Goal: Task Accomplishment & Management: Complete application form

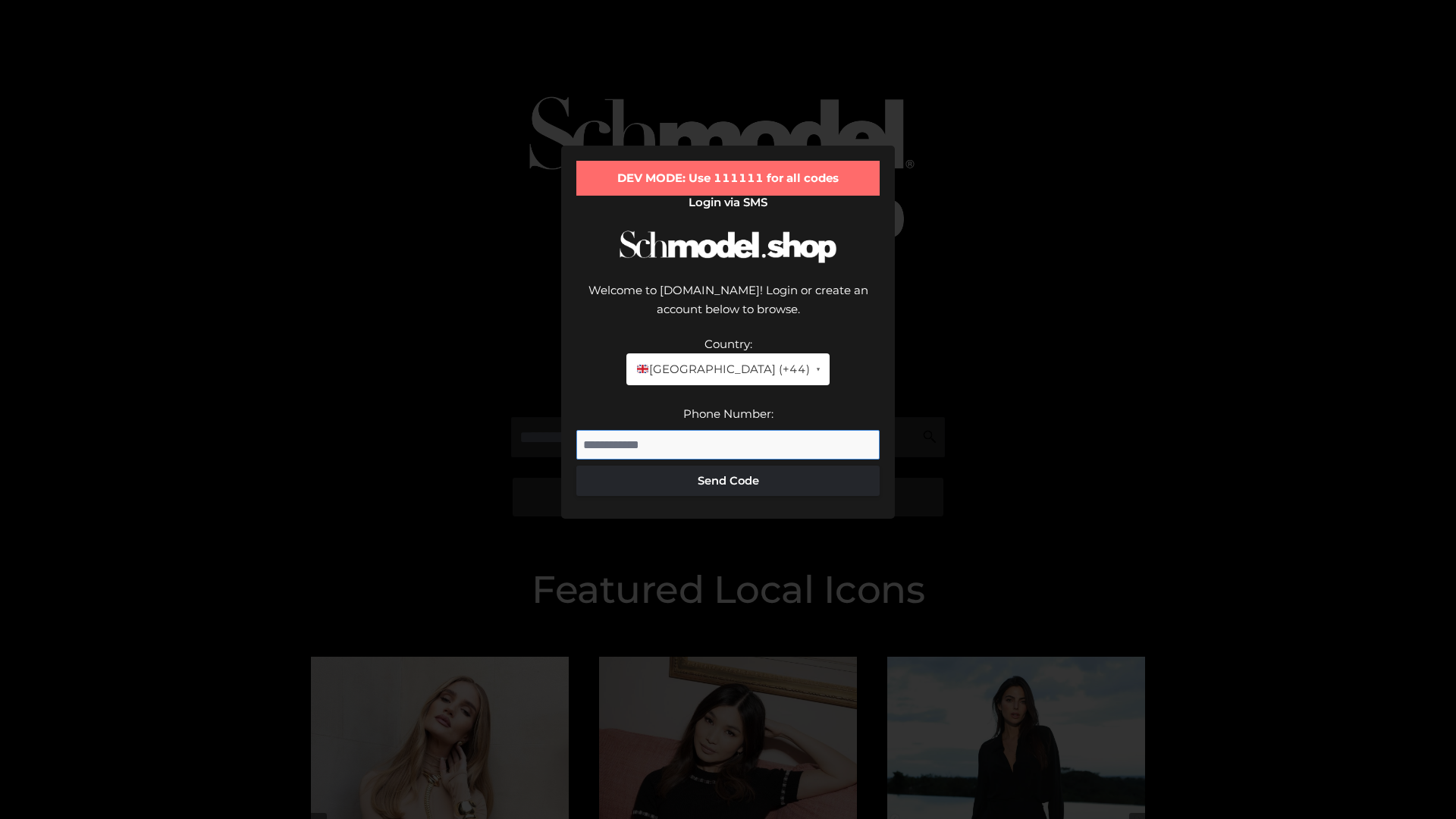
click at [728, 430] on input "Phone Number:" at bounding box center [728, 444] width 303 height 30
type input "**********"
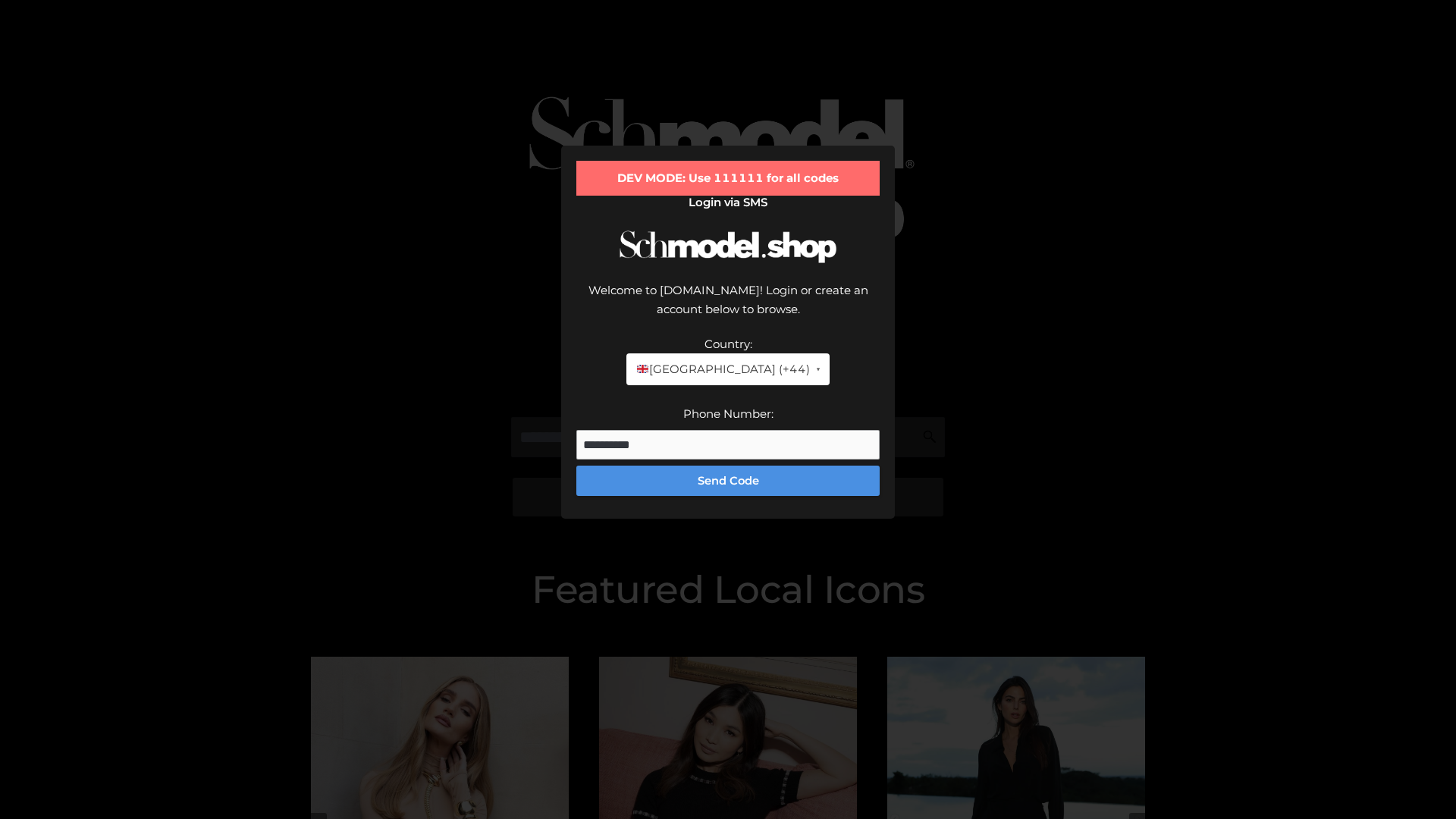
click at [728, 465] on button "Send Code" at bounding box center [728, 480] width 303 height 30
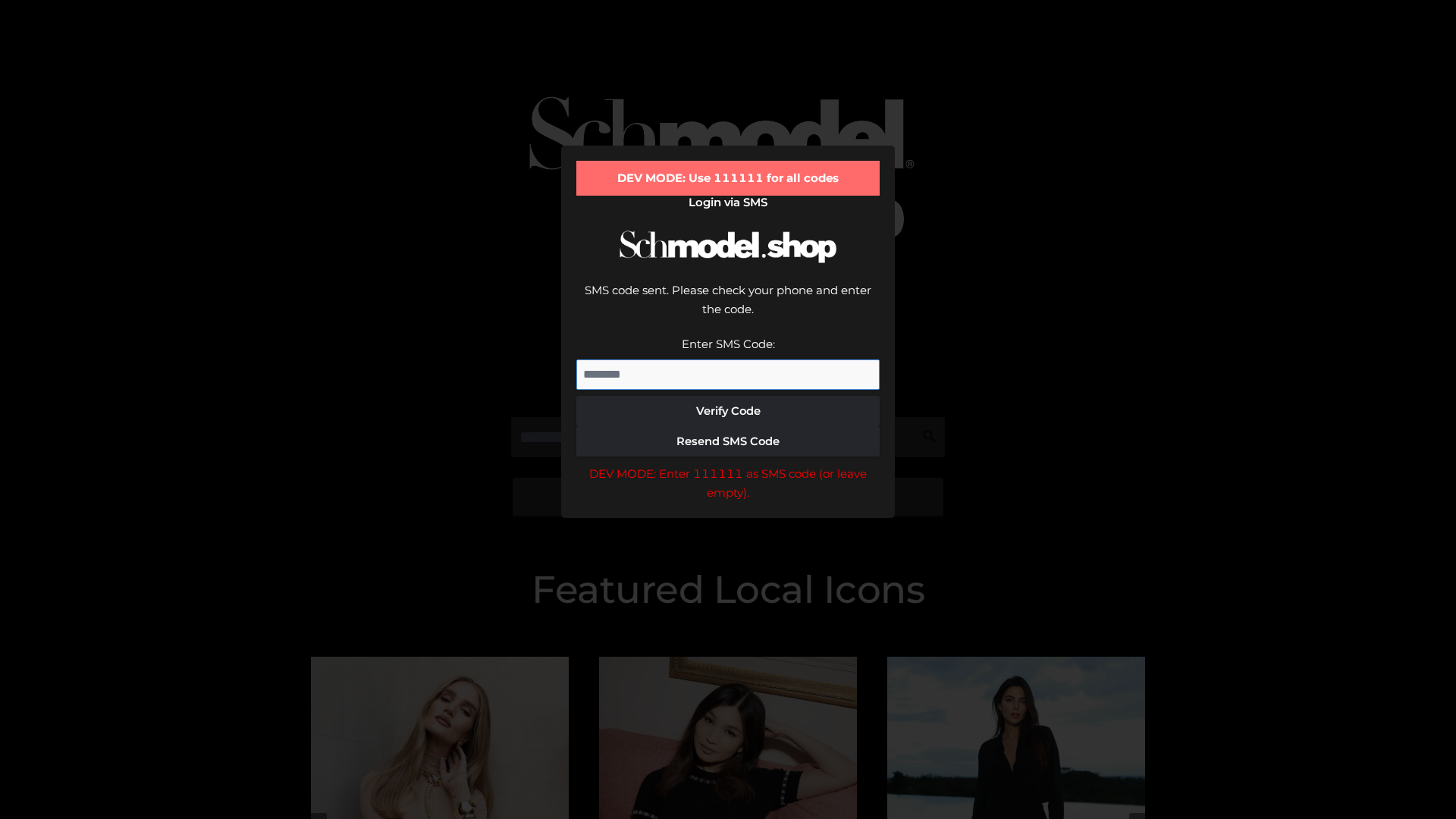
click at [728, 359] on input "Enter SMS Code:" at bounding box center [728, 374] width 303 height 30
type input "******"
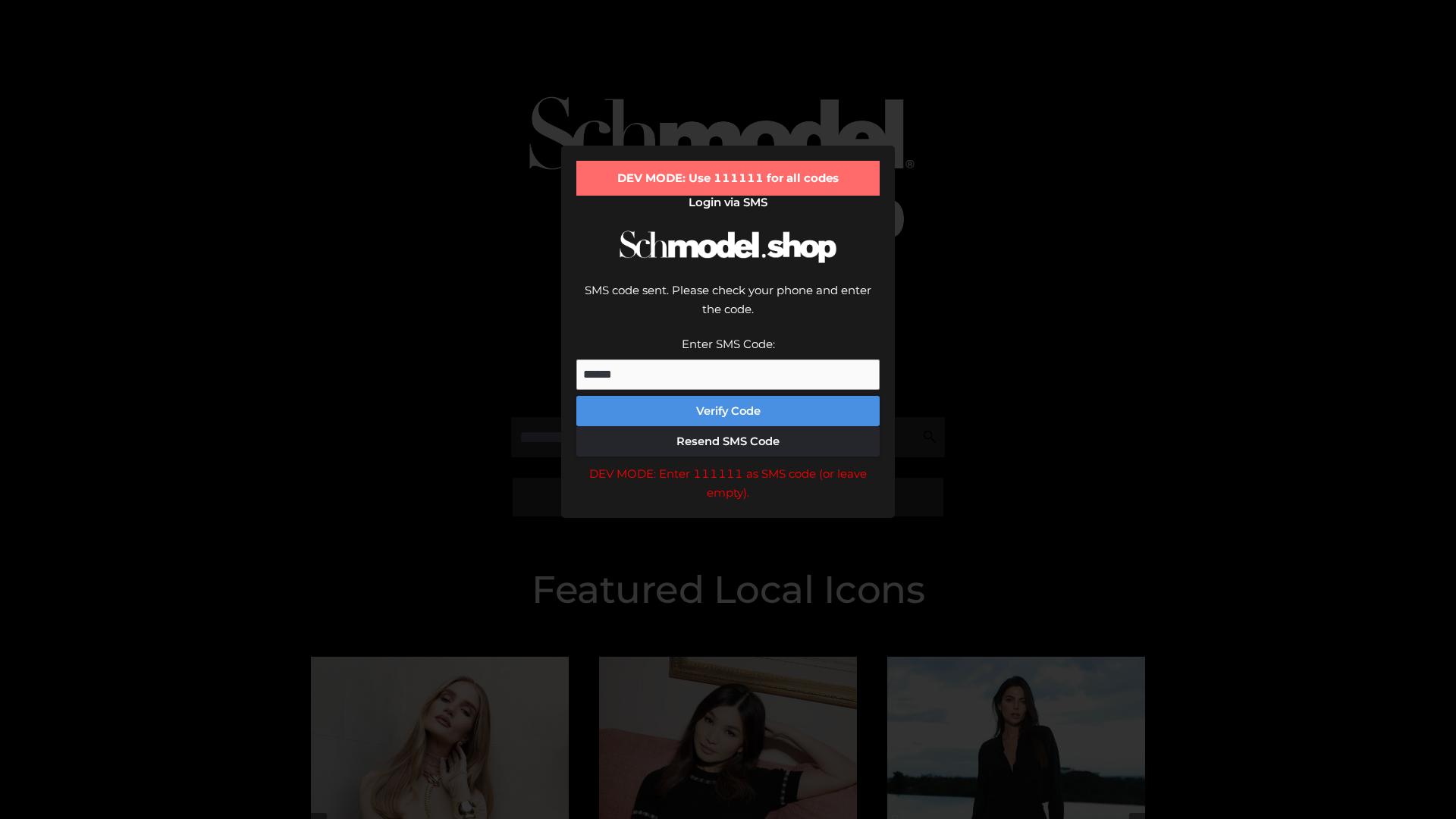
click at [728, 395] on button "Verify Code" at bounding box center [728, 410] width 303 height 30
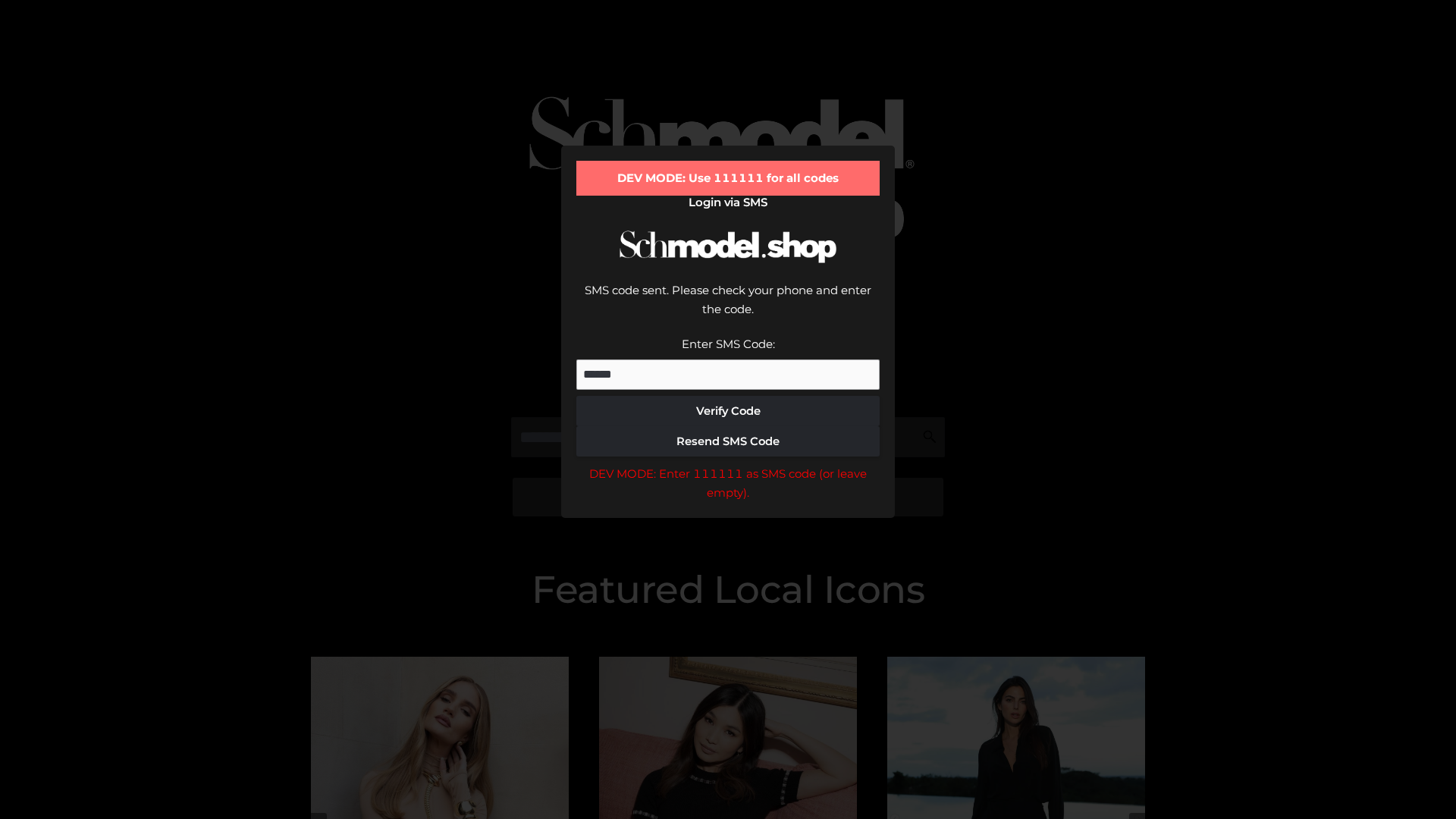
click at [728, 464] on div "DEV MODE: Enter 111111 as SMS code (or leave empty)." at bounding box center [728, 483] width 303 height 39
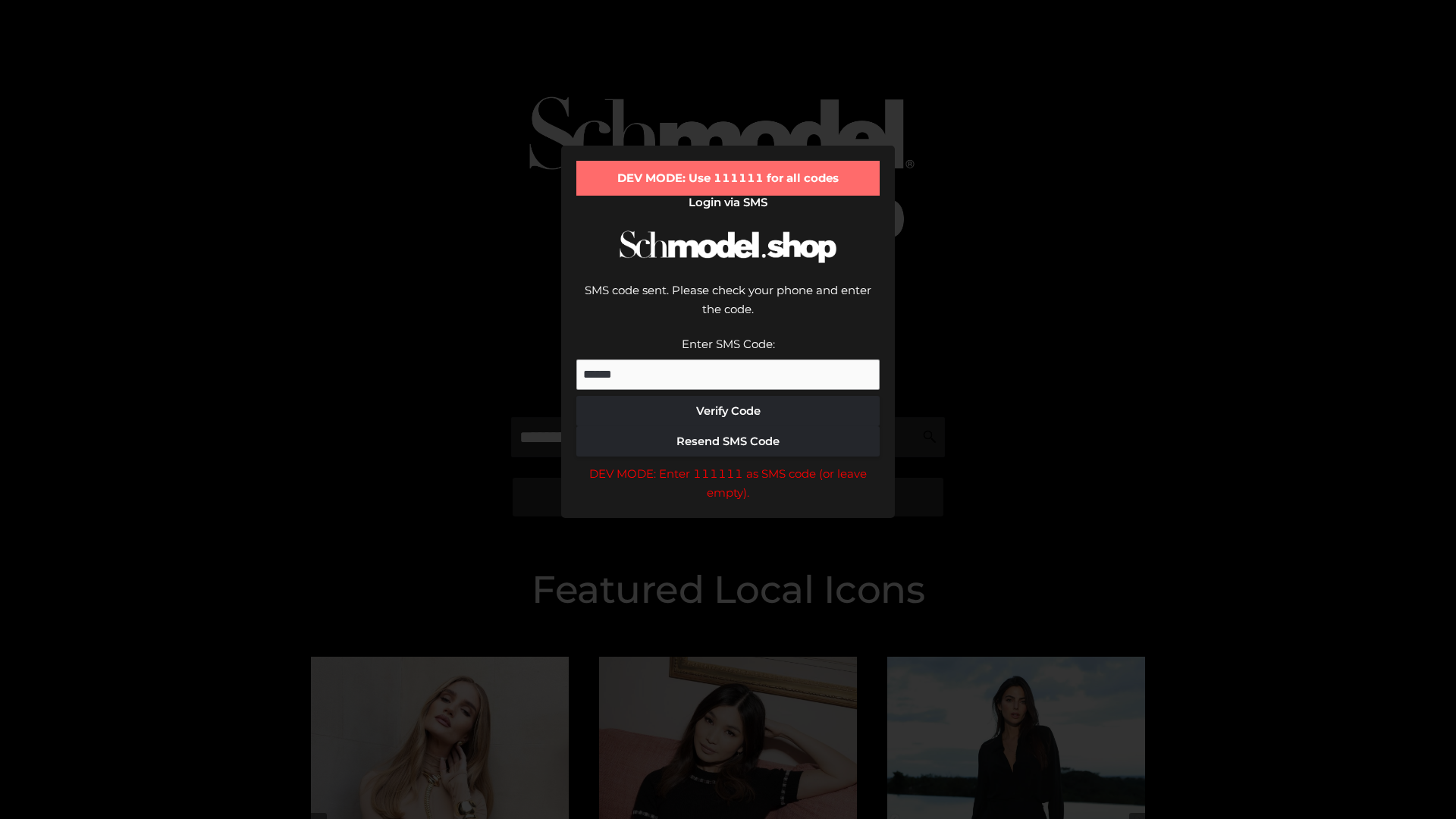
click at [728, 464] on div "DEV MODE: Enter 111111 as SMS code (or leave empty)." at bounding box center [728, 483] width 303 height 39
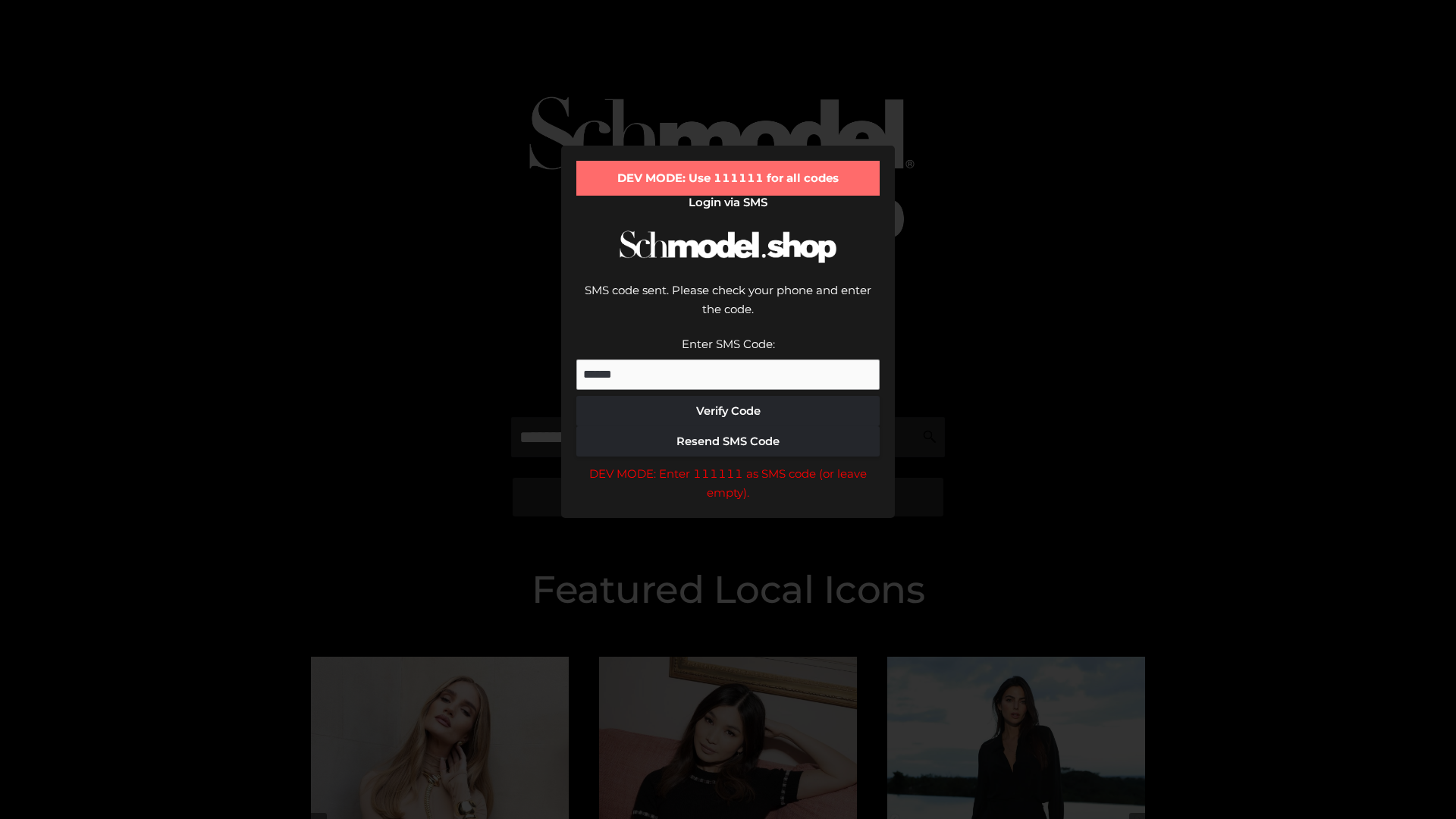
click at [728, 464] on div "DEV MODE: Enter 111111 as SMS code (or leave empty)." at bounding box center [728, 483] width 303 height 39
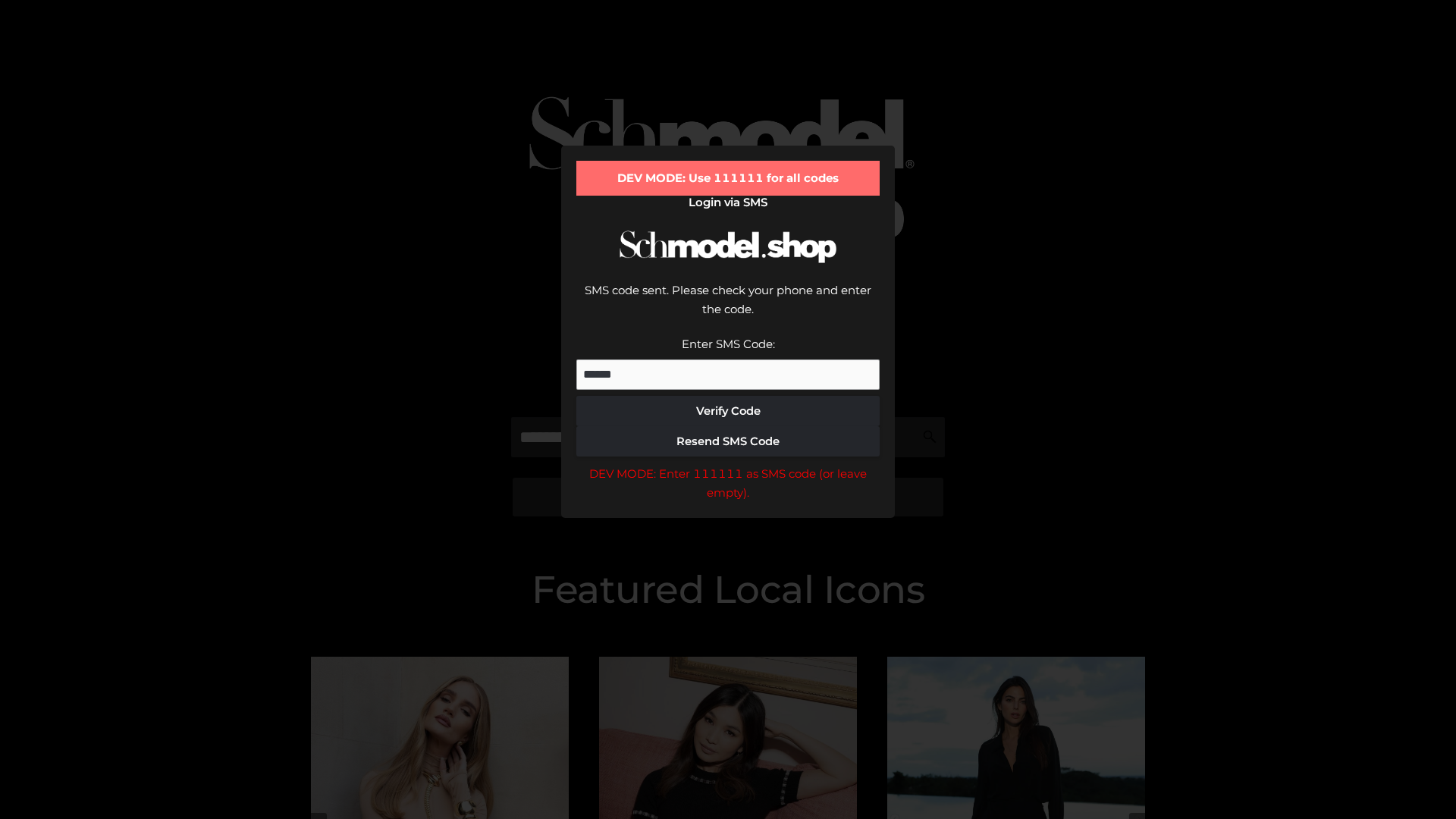
click at [728, 464] on div "DEV MODE: Enter 111111 as SMS code (or leave empty)." at bounding box center [728, 483] width 303 height 39
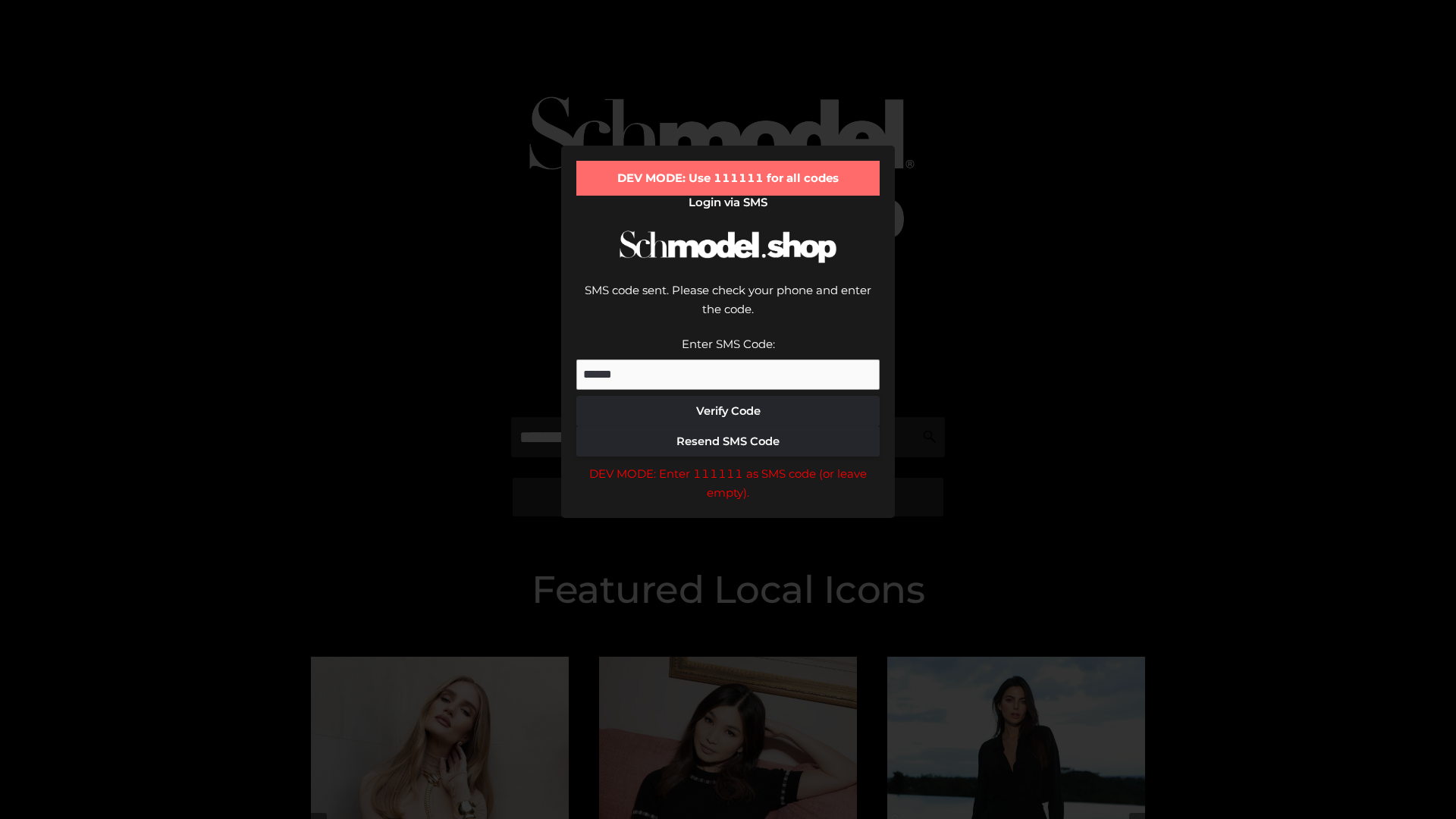
click at [728, 464] on div "DEV MODE: Enter 111111 as SMS code (or leave empty)." at bounding box center [728, 483] width 303 height 39
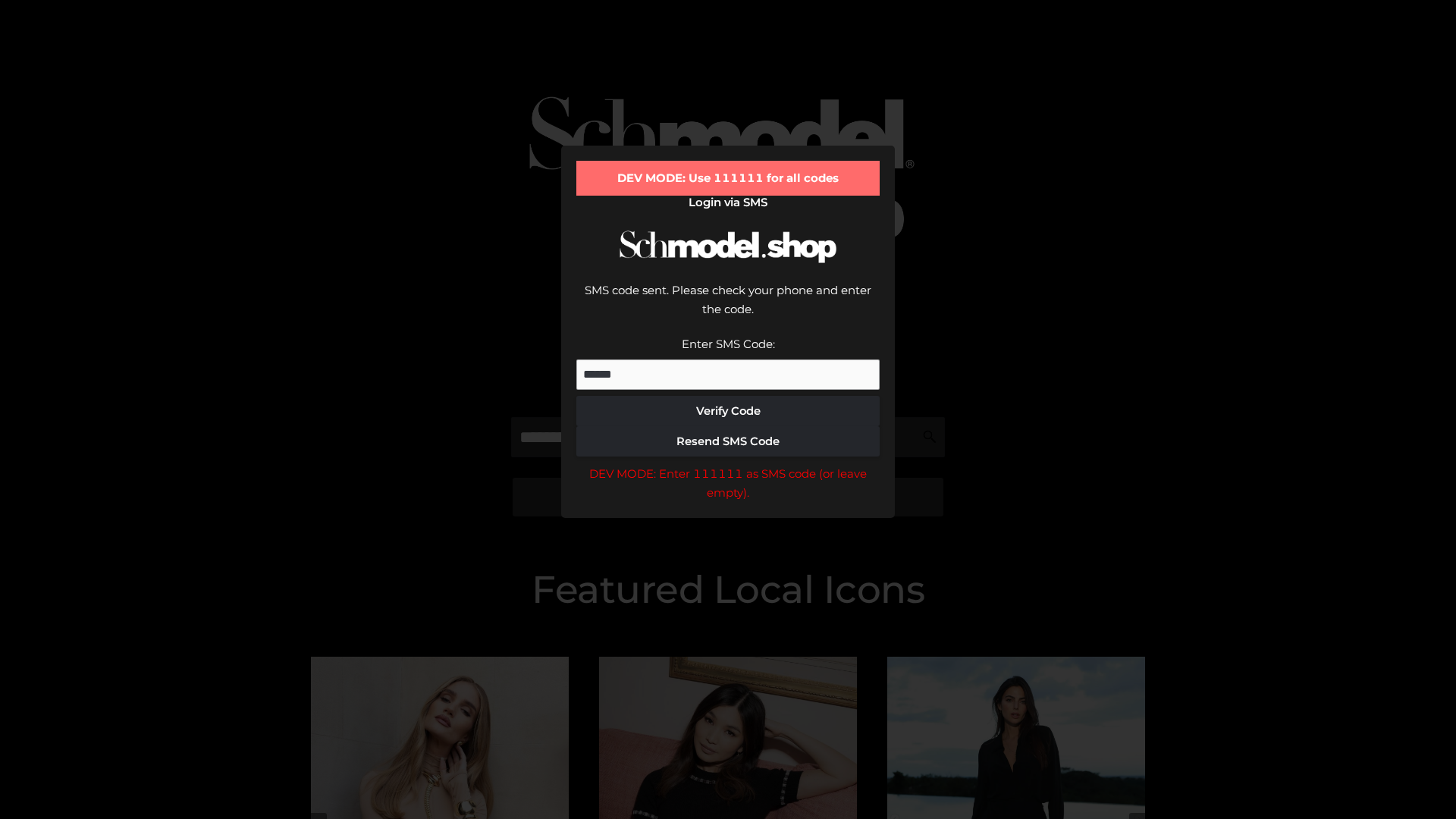
click at [728, 464] on div "DEV MODE: Enter 111111 as SMS code (or leave empty)." at bounding box center [728, 483] width 303 height 39
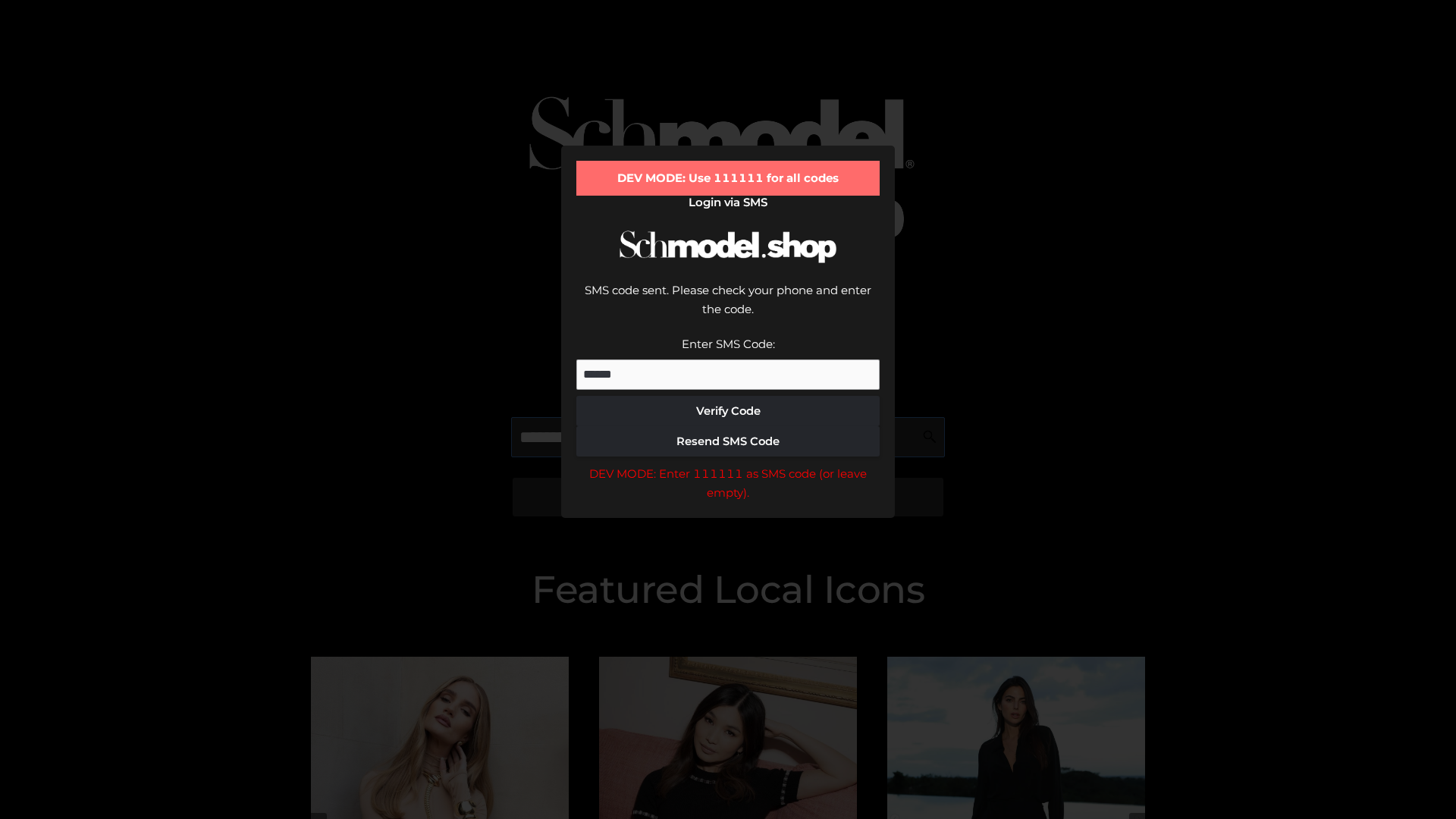
scroll to position [0, 78]
click at [728, 464] on div "DEV MODE: Enter 111111 as SMS code (or leave empty)." at bounding box center [728, 483] width 303 height 39
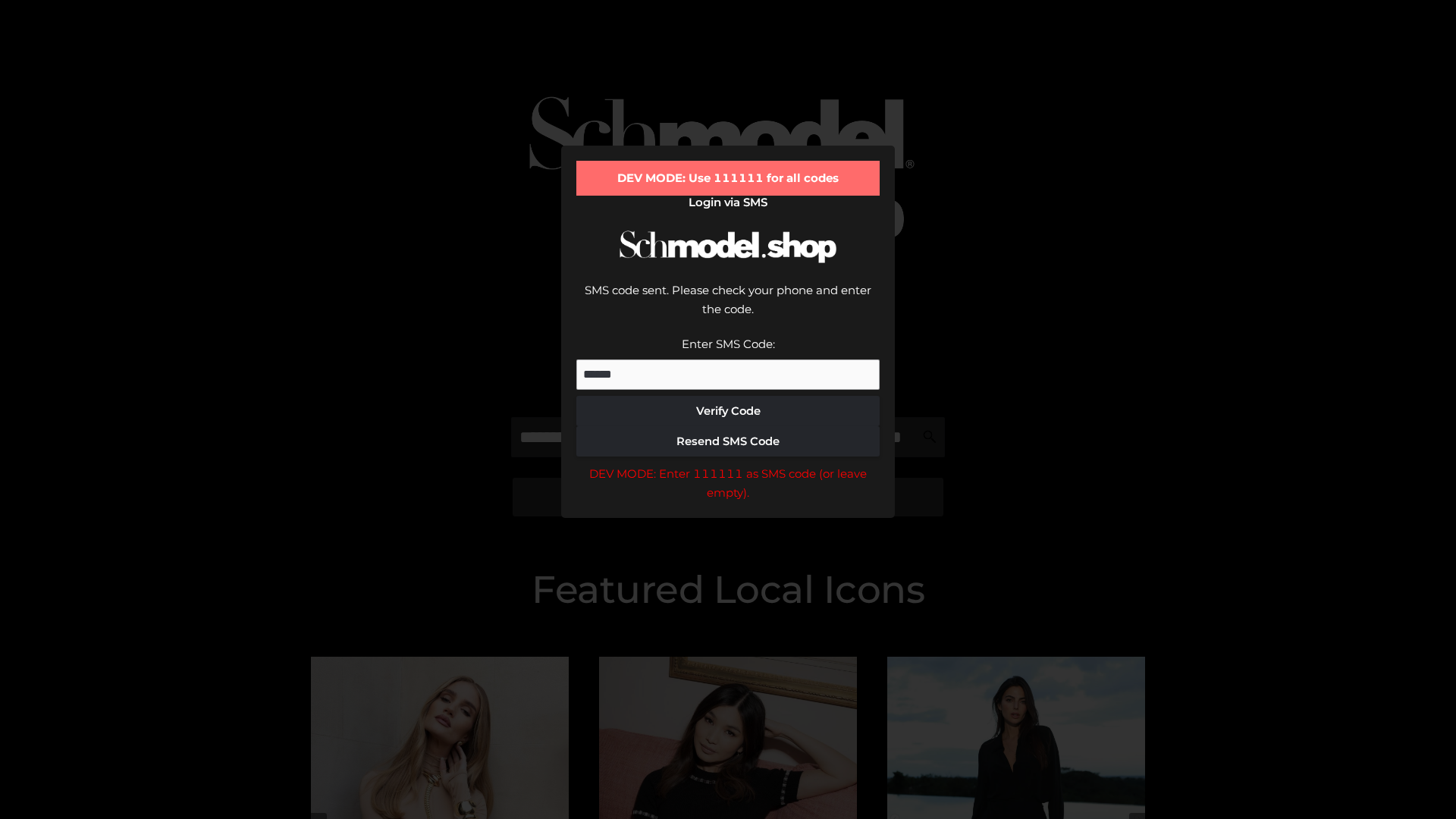
click at [728, 464] on div "DEV MODE: Enter 111111 as SMS code (or leave empty)." at bounding box center [728, 483] width 303 height 39
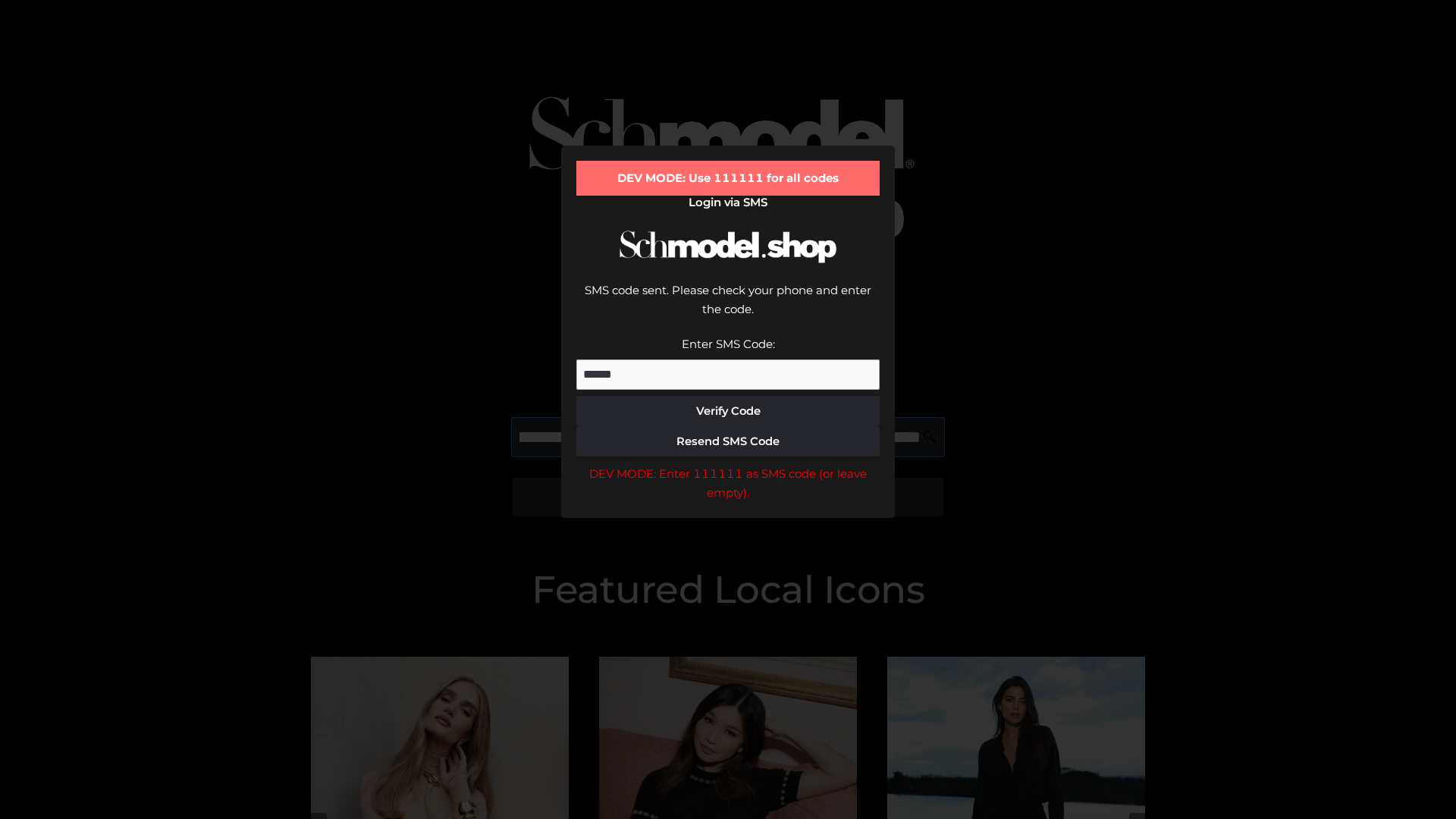
scroll to position [0, 165]
click at [728, 464] on div "DEV MODE: Enter 111111 as SMS code (or leave empty)." at bounding box center [728, 483] width 303 height 39
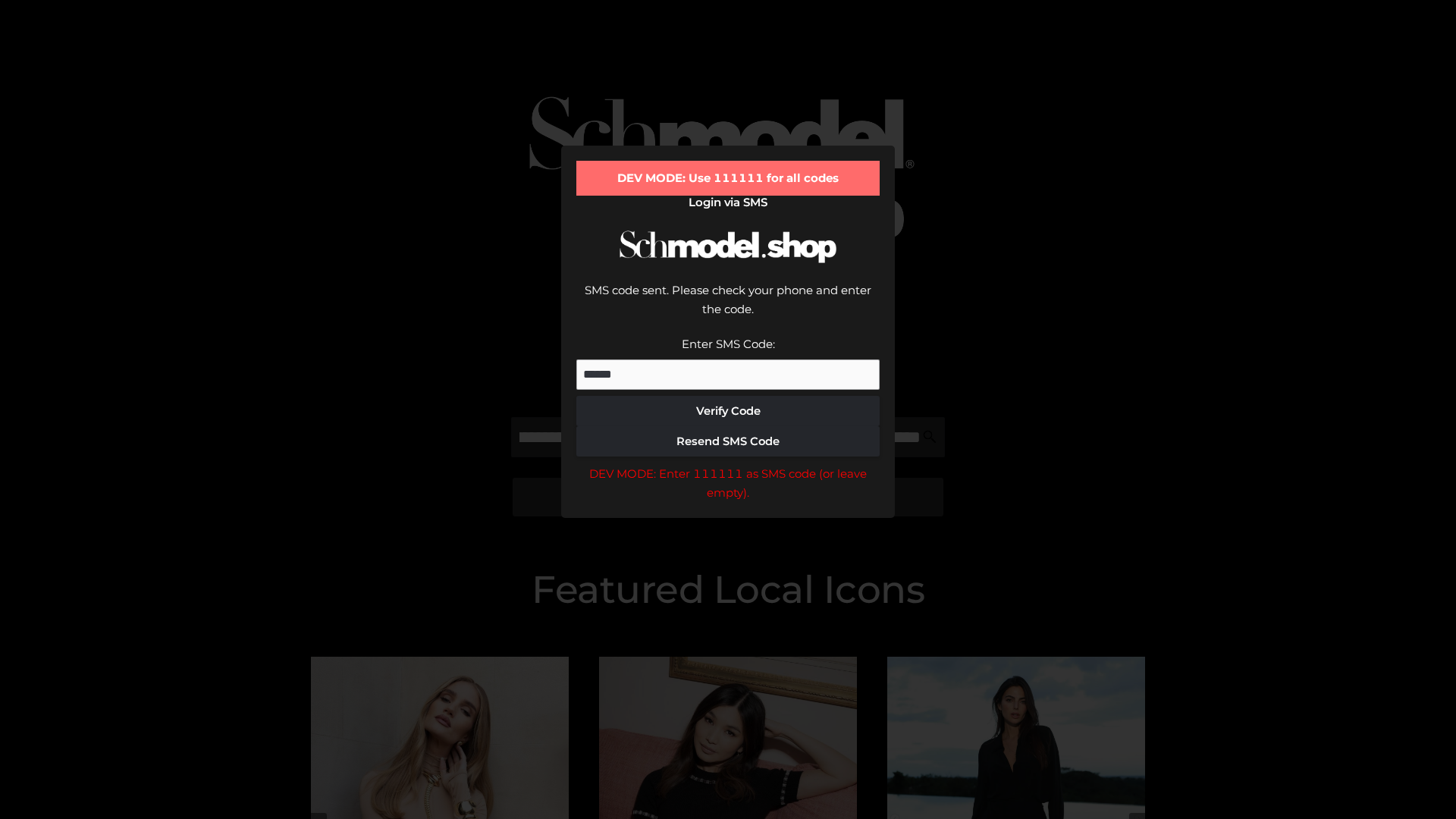
click at [728, 464] on div "DEV MODE: Enter 111111 as SMS code (or leave empty)." at bounding box center [728, 483] width 303 height 39
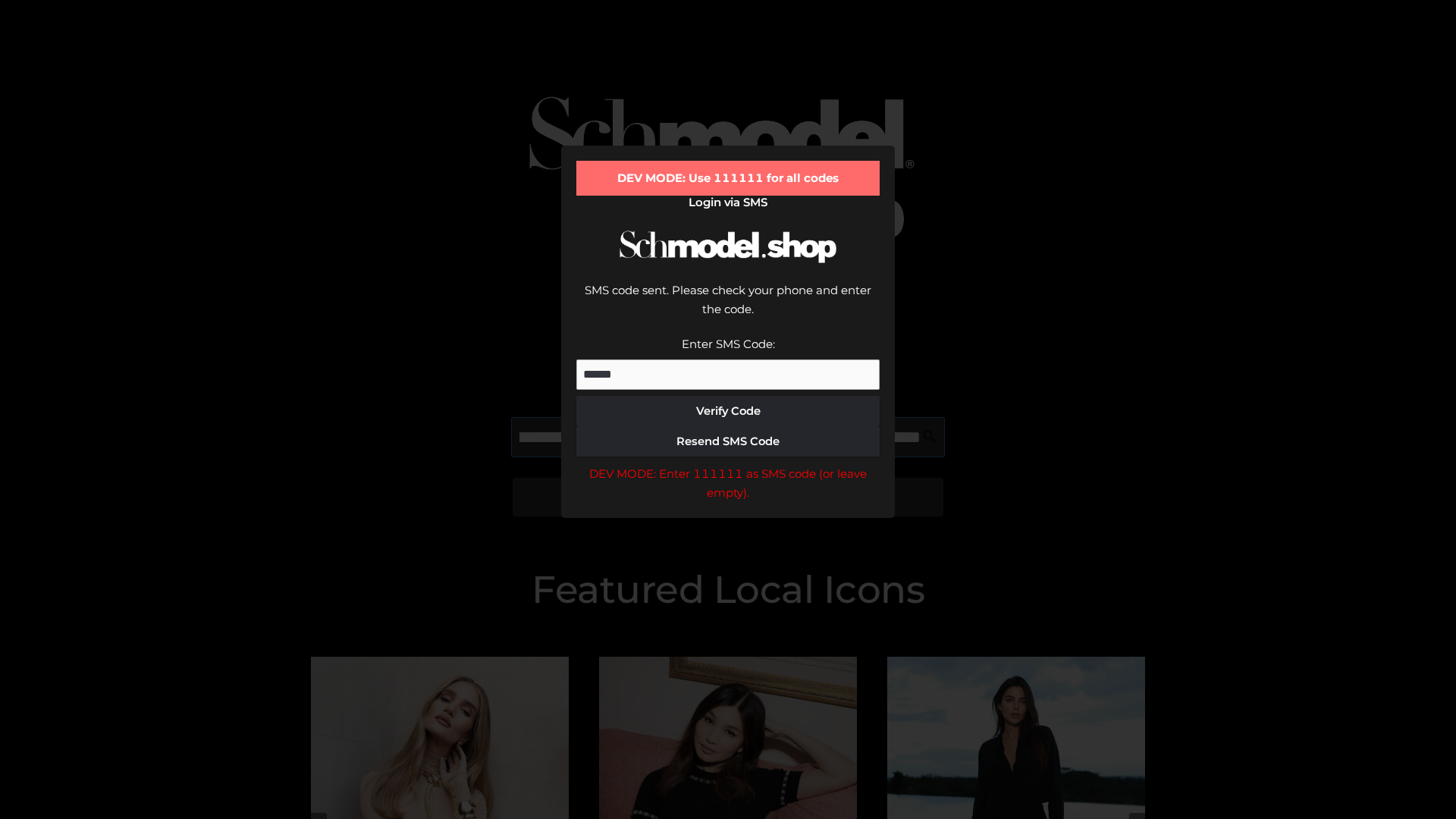
scroll to position [0, 257]
click at [728, 464] on div "DEV MODE: Enter 111111 as SMS code (or leave empty)." at bounding box center [728, 483] width 303 height 39
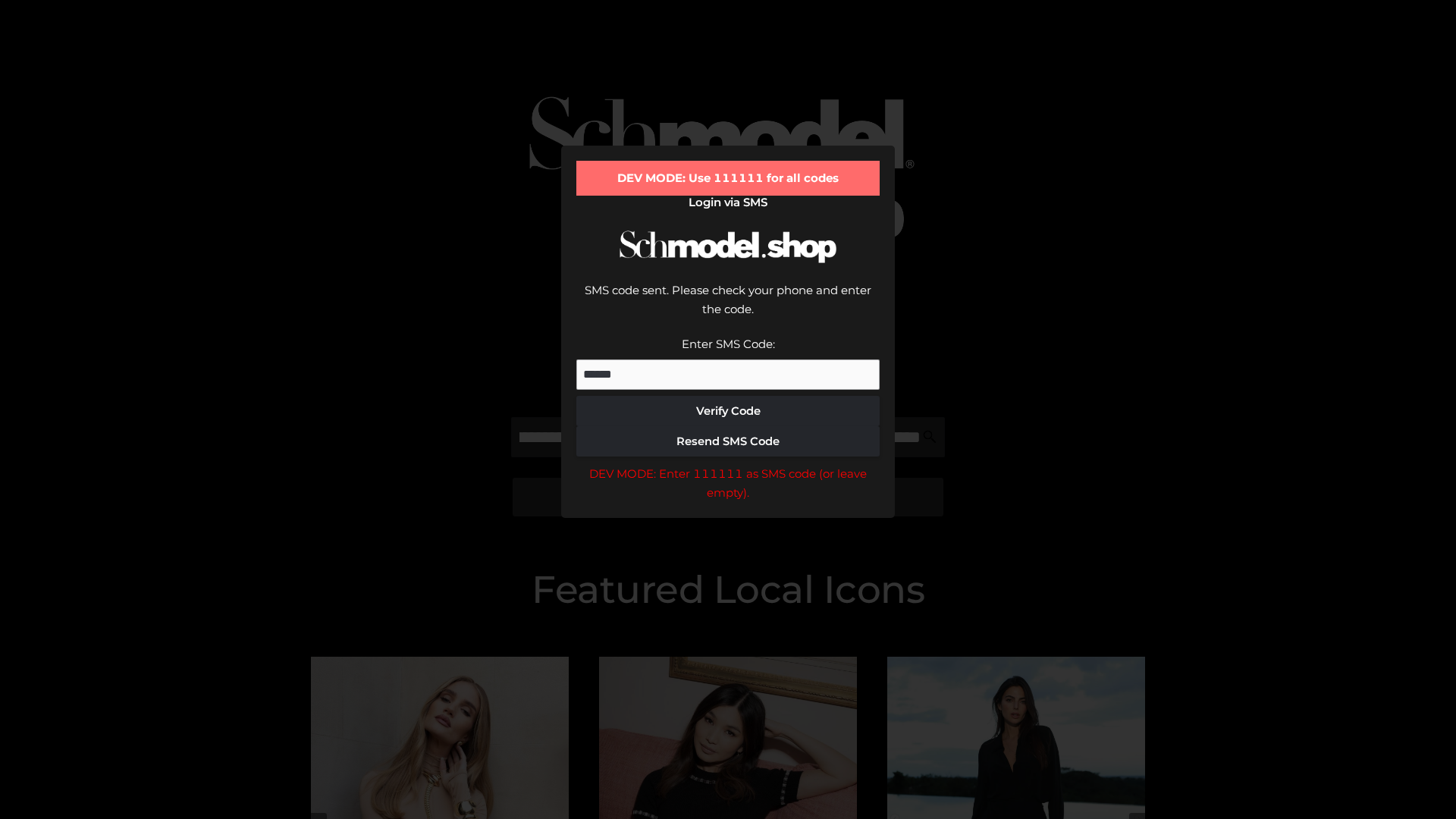
click at [728, 464] on div "DEV MODE: Enter 111111 as SMS code (or leave empty)." at bounding box center [728, 483] width 303 height 39
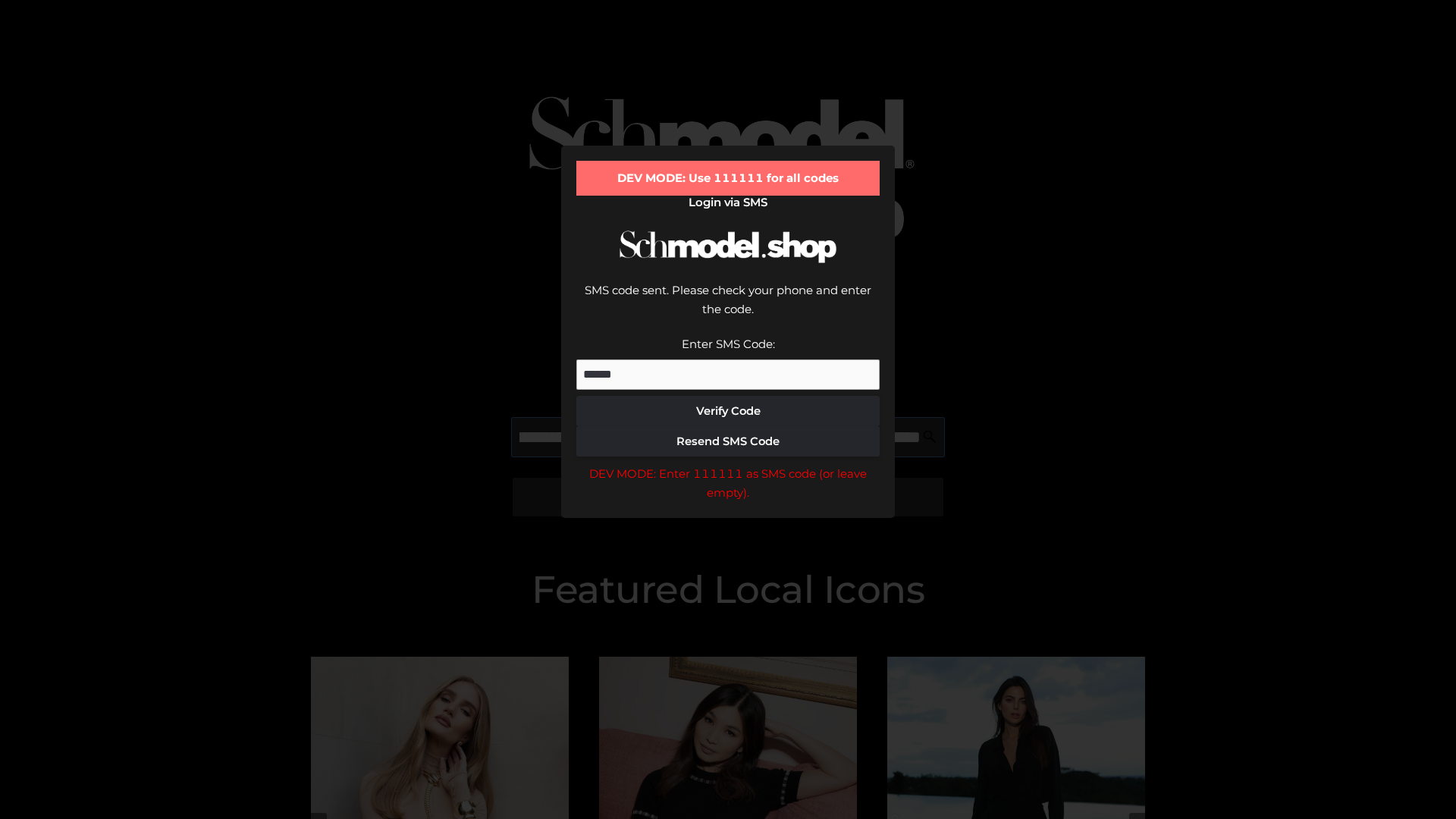
scroll to position [0, 353]
click at [728, 464] on div "DEV MODE: Enter 111111 as SMS code (or leave empty)." at bounding box center [728, 483] width 303 height 39
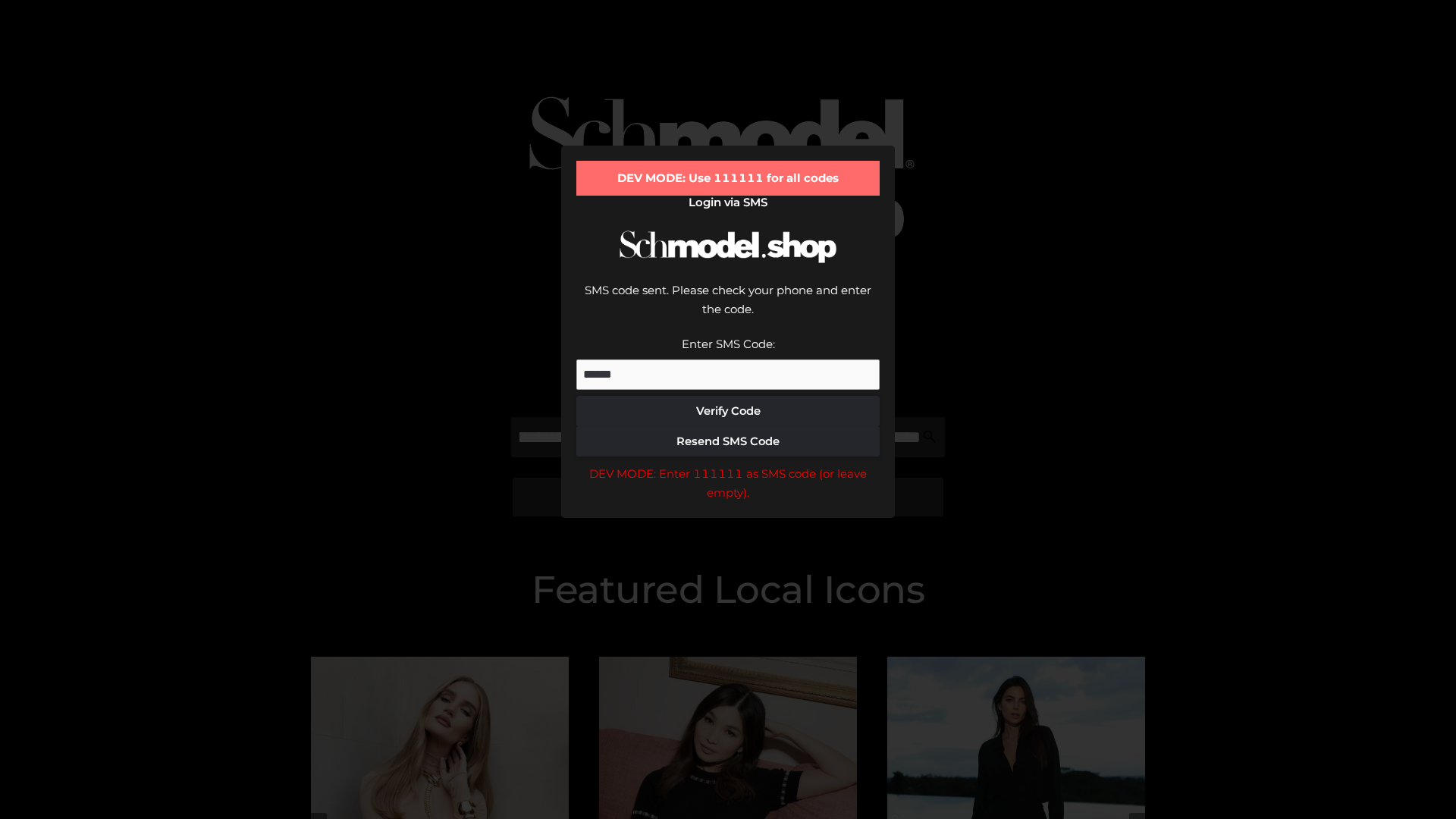
click at [728, 464] on div "DEV MODE: Enter 111111 as SMS code (or leave empty)." at bounding box center [728, 483] width 303 height 39
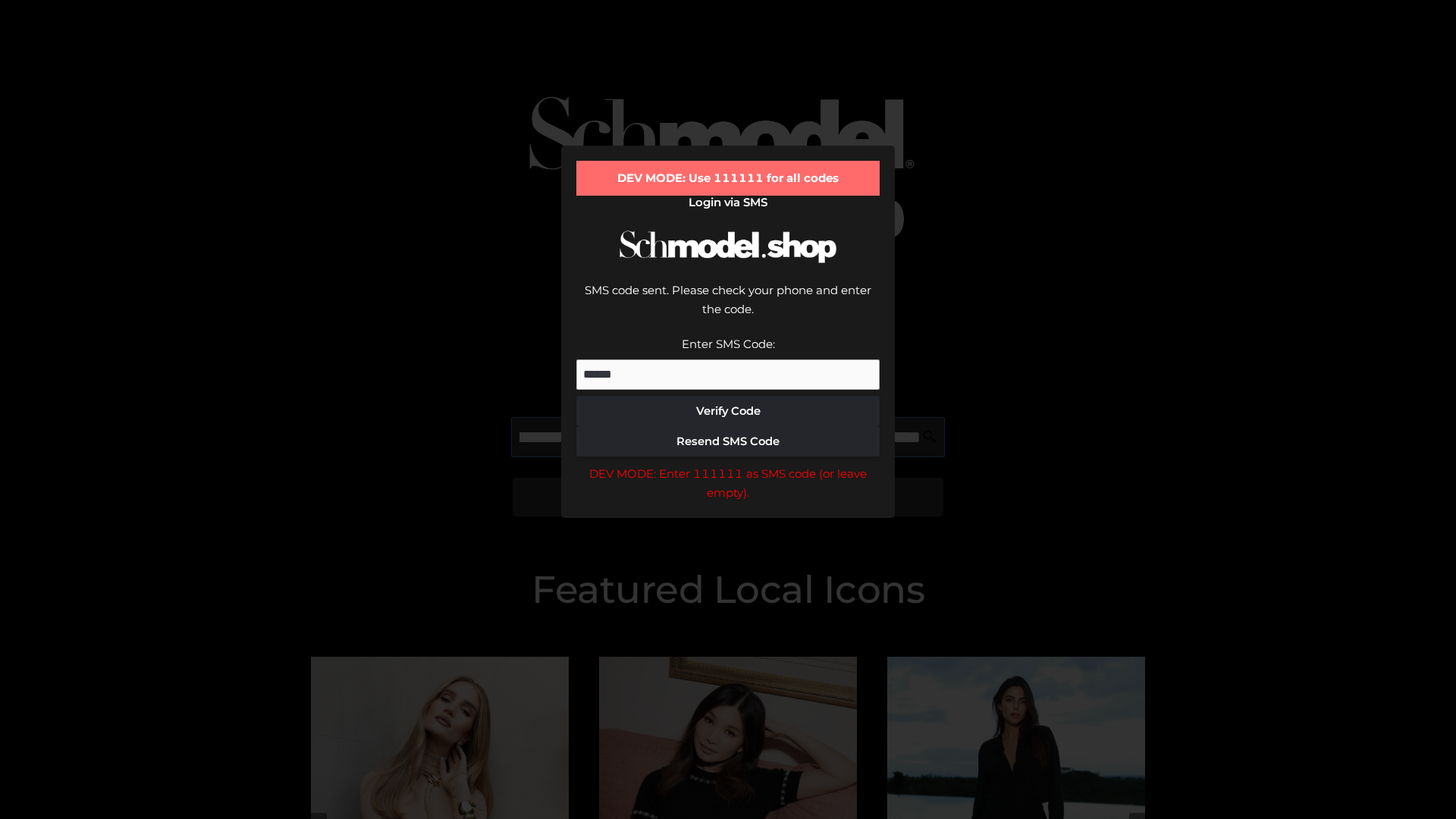
scroll to position [0, 440]
click at [728, 464] on div "DEV MODE: Enter 111111 as SMS code (or leave empty)." at bounding box center [728, 483] width 303 height 39
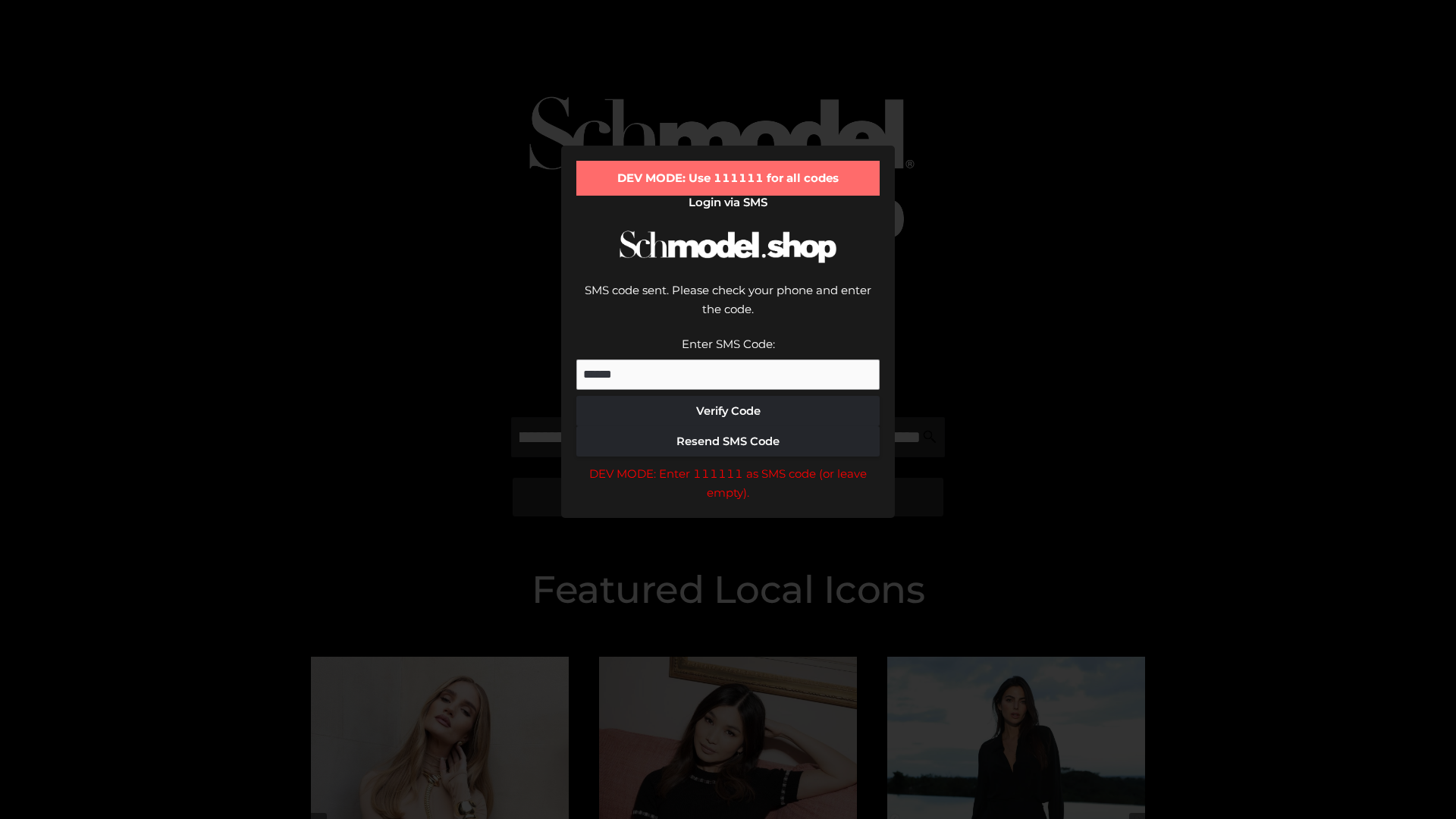
click at [728, 464] on div "DEV MODE: Enter 111111 as SMS code (or leave empty)." at bounding box center [728, 483] width 303 height 39
type input "**********"
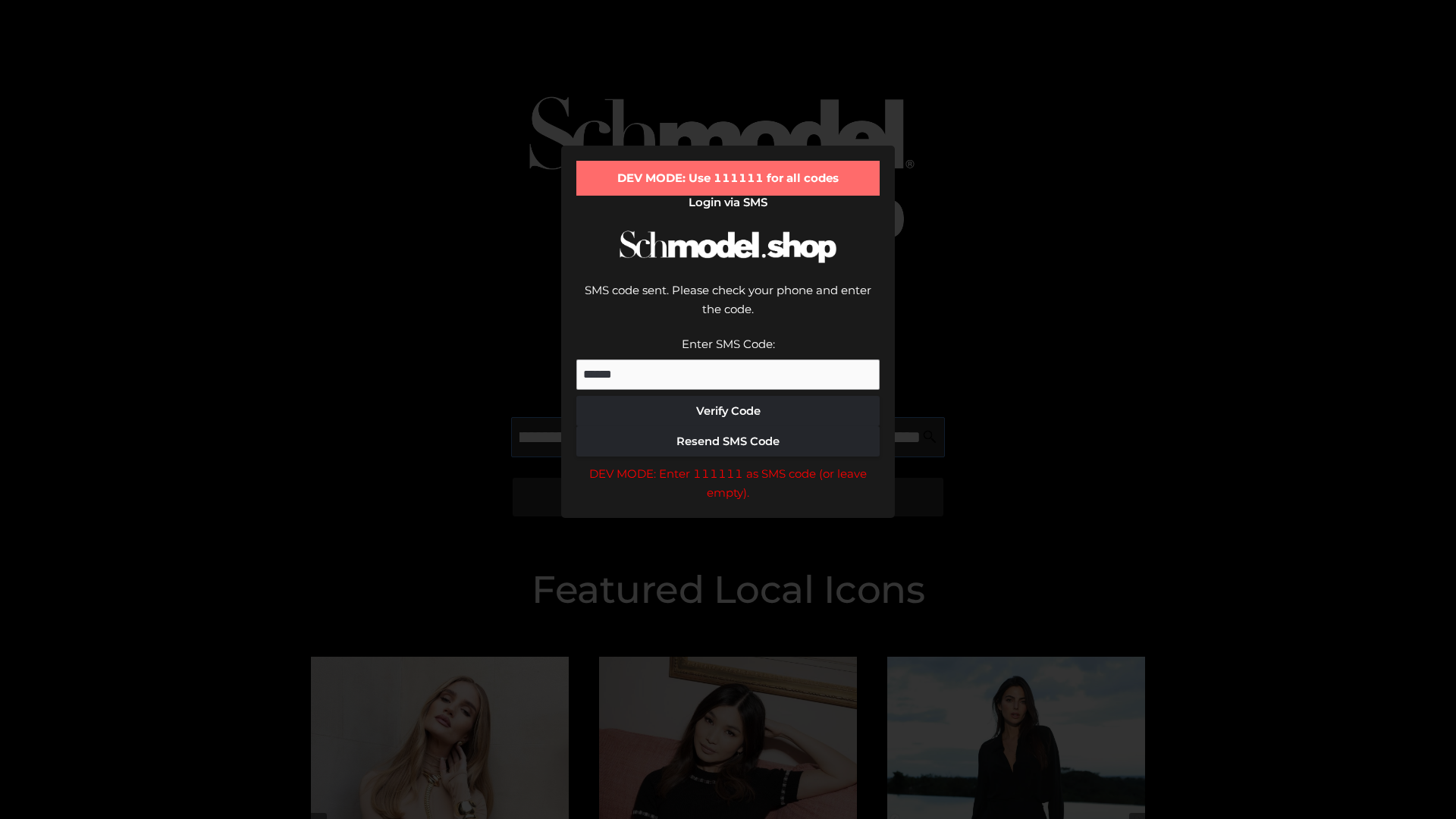
scroll to position [0, 517]
